Goal: Task Accomplishment & Management: Complete application form

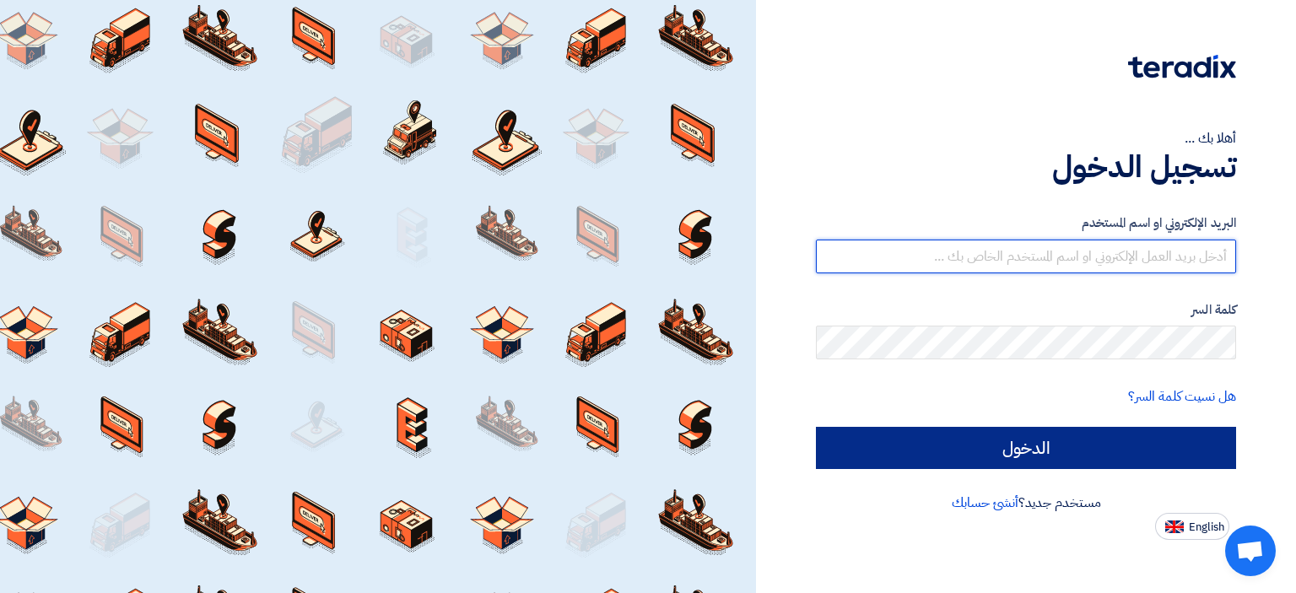
type input "[EMAIL_ADDRESS][PERSON_NAME][DOMAIN_NAME]"
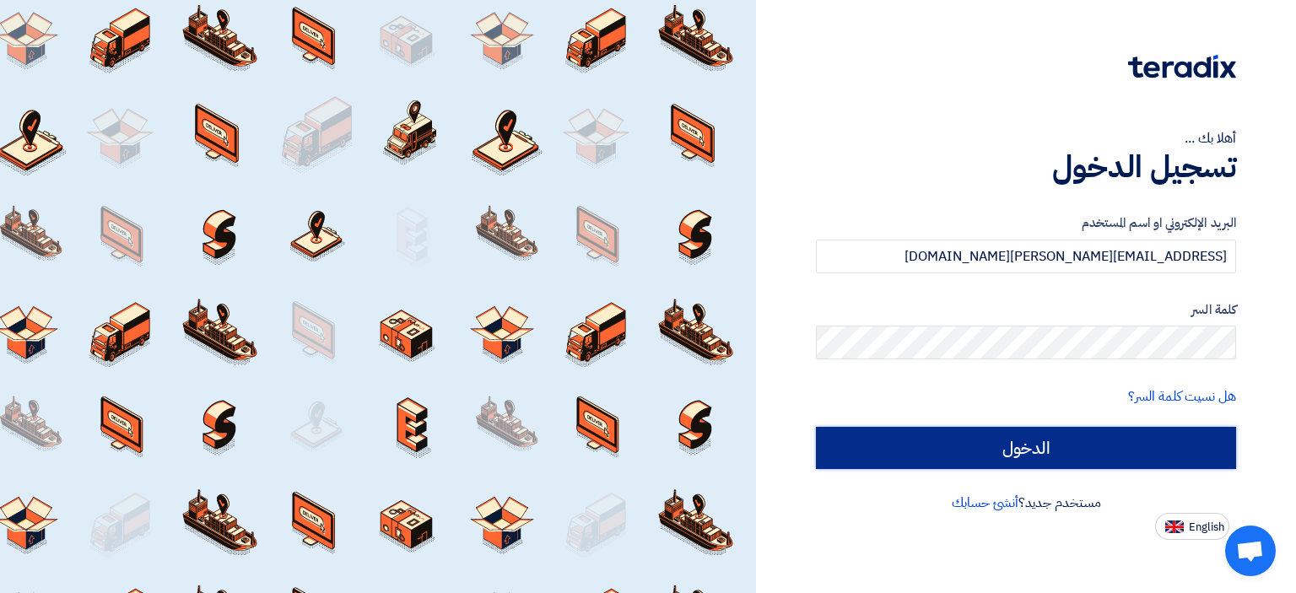
click at [994, 465] on input "الدخول" at bounding box center [1026, 448] width 420 height 42
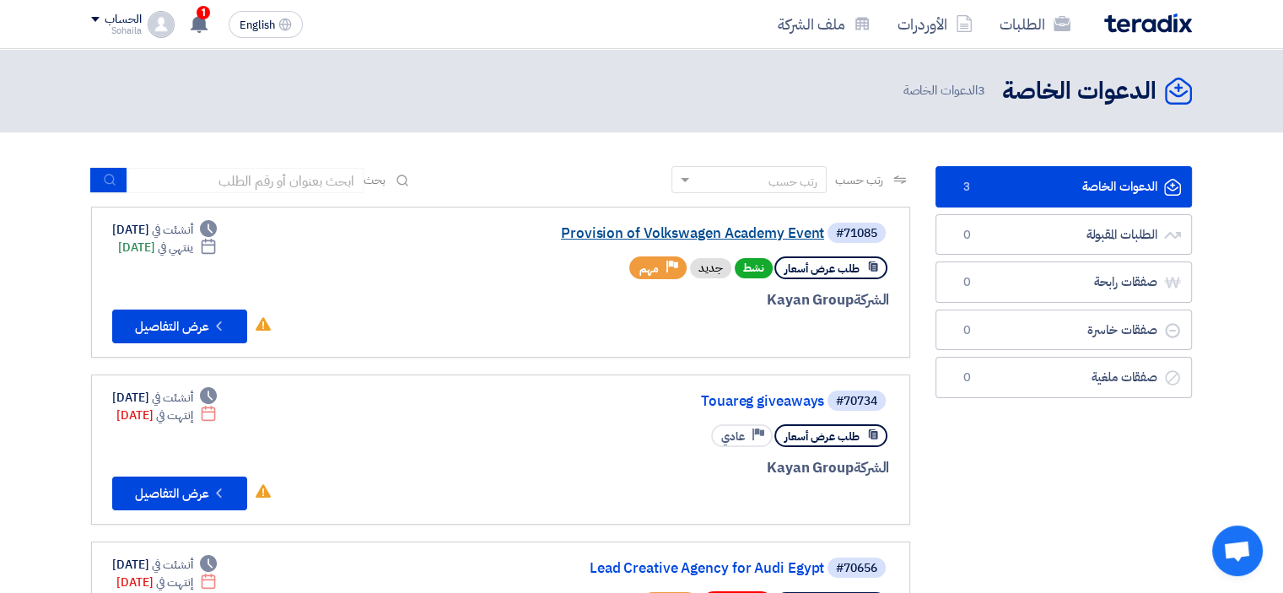
click at [587, 229] on link "Provision of Volkswagen Academy Event" at bounding box center [655, 233] width 337 height 15
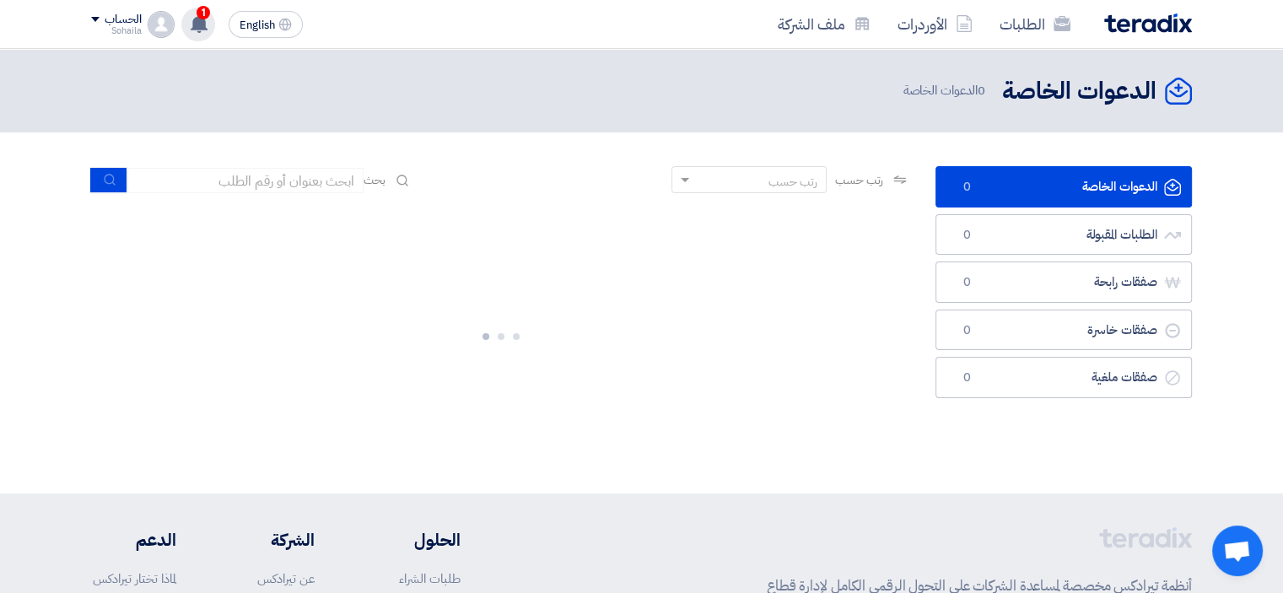
click at [207, 13] on span "1" at bounding box center [203, 12] width 13 height 13
